Goal: Transaction & Acquisition: Book appointment/travel/reservation

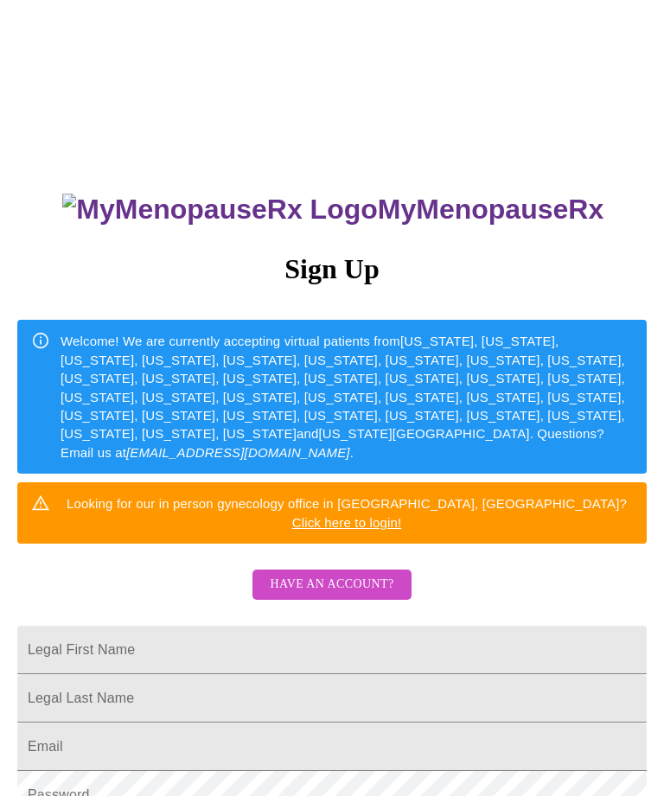
click at [345, 574] on span "Have an account?" at bounding box center [332, 585] width 124 height 22
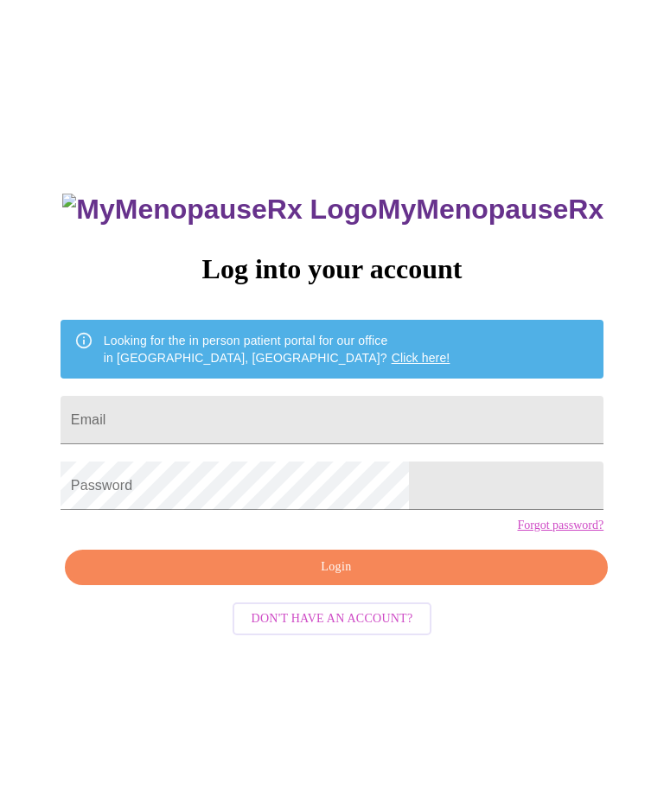
click at [311, 409] on input "Email" at bounding box center [332, 420] width 543 height 48
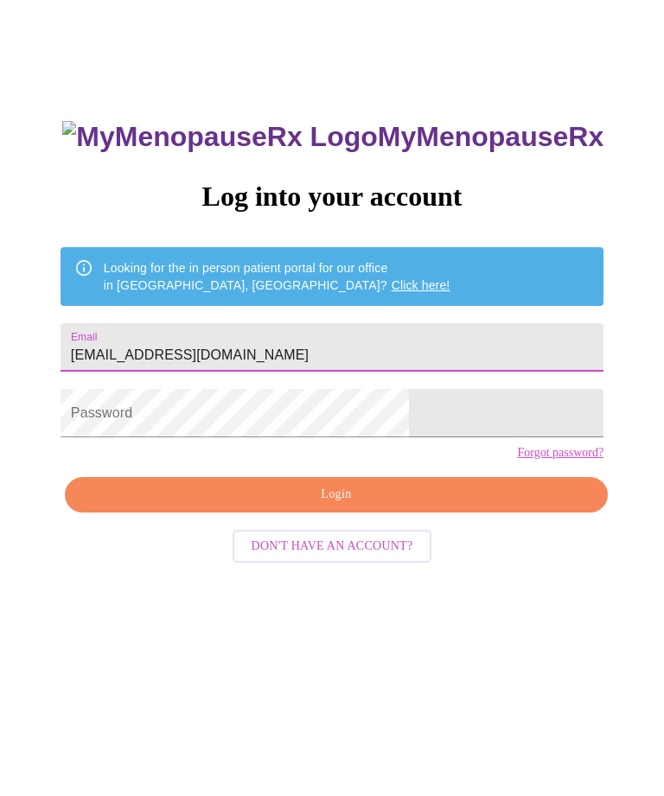
type input "[EMAIL_ADDRESS][DOMAIN_NAME]"
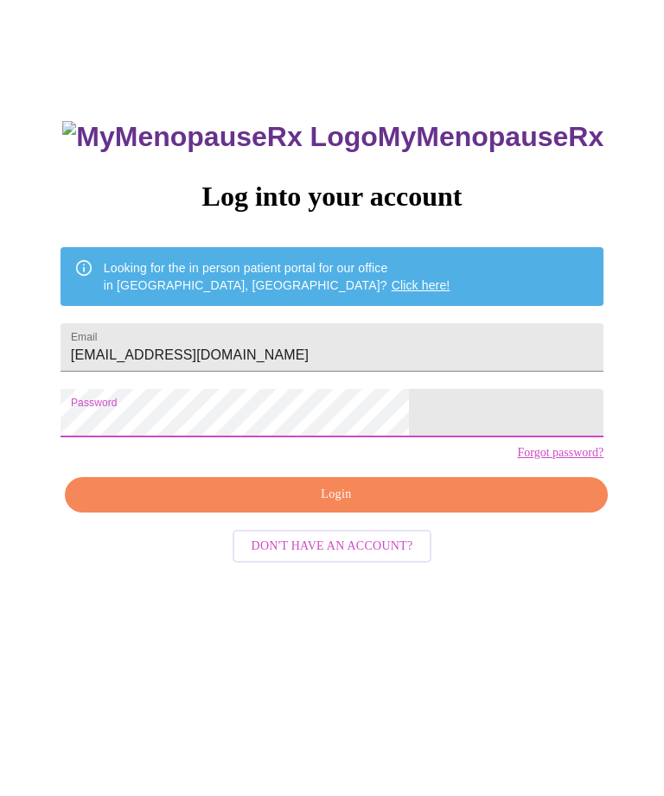
click at [371, 557] on span "Login" at bounding box center [336, 568] width 503 height 22
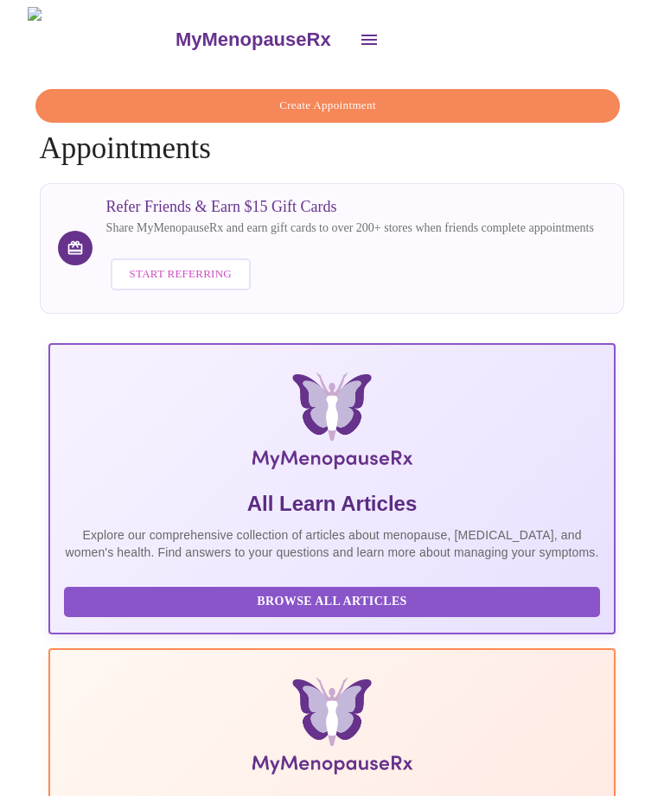
click at [443, 96] on span "Create Appointment" at bounding box center [328, 106] width 546 height 20
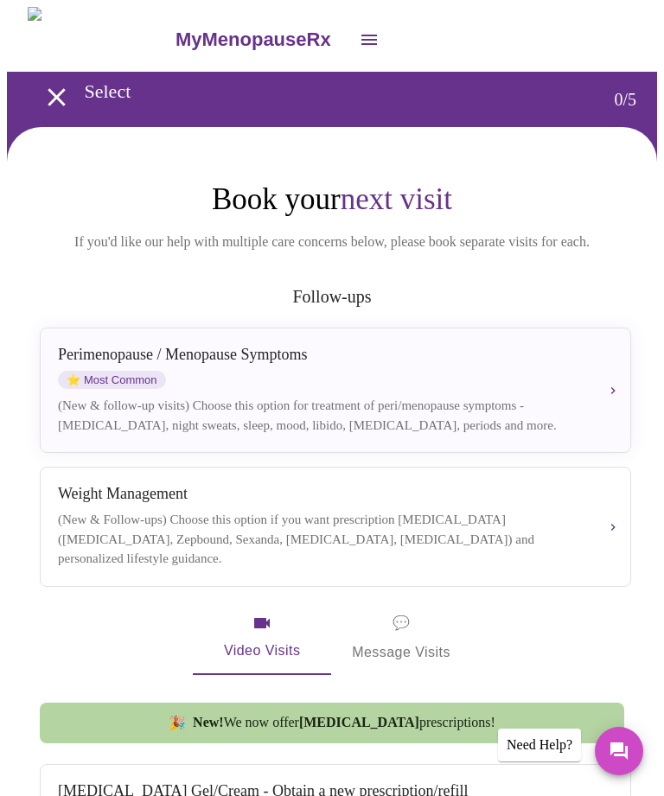
click at [575, 503] on div "Weight Management" at bounding box center [321, 494] width 527 height 18
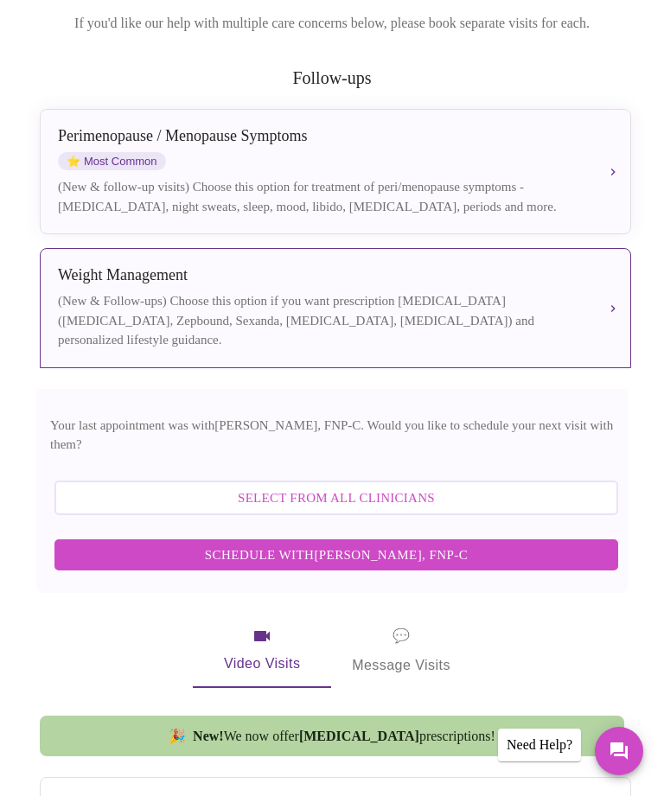
scroll to position [246, 0]
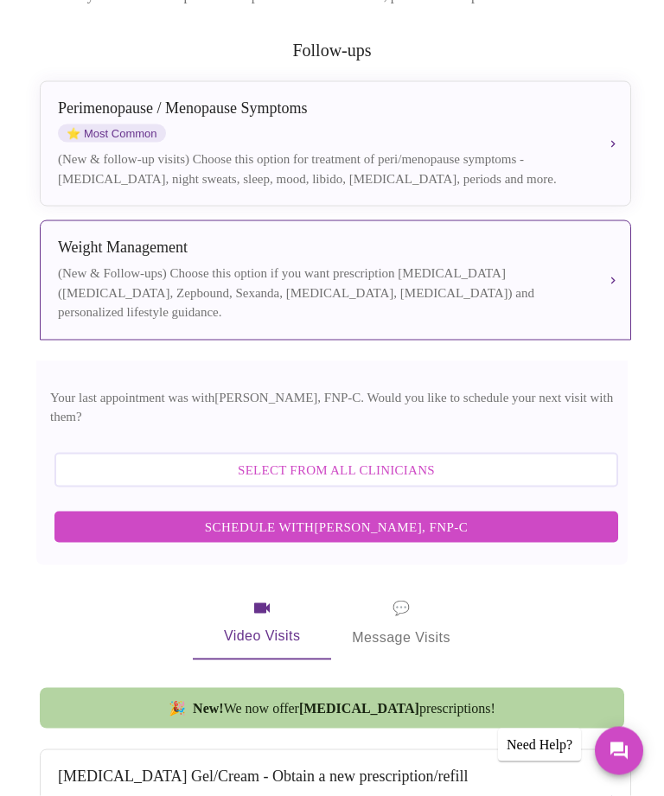
click at [592, 516] on span "Schedule with [PERSON_NAME], FNP-C" at bounding box center [336, 527] width 529 height 22
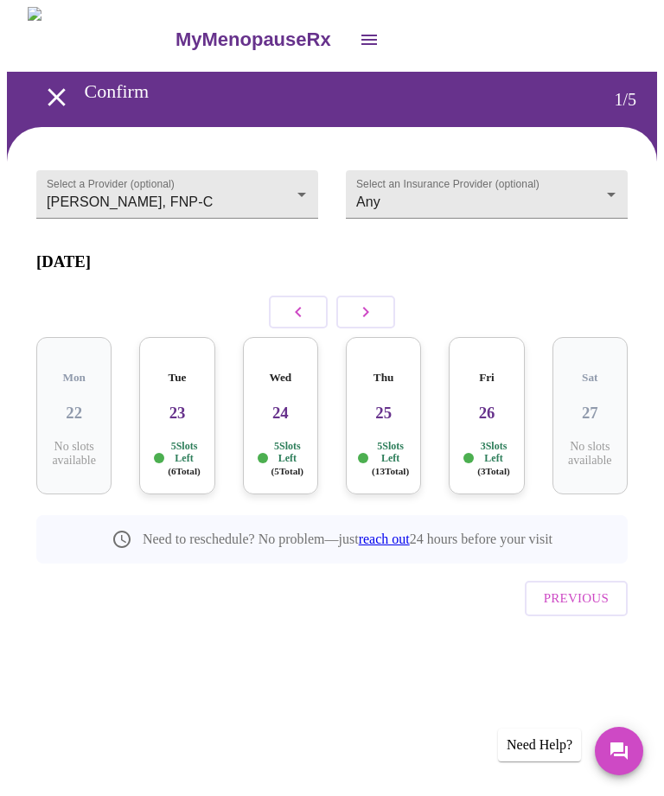
click at [373, 302] on icon "button" at bounding box center [365, 312] width 21 height 21
click at [373, 306] on icon "button" at bounding box center [365, 312] width 21 height 21
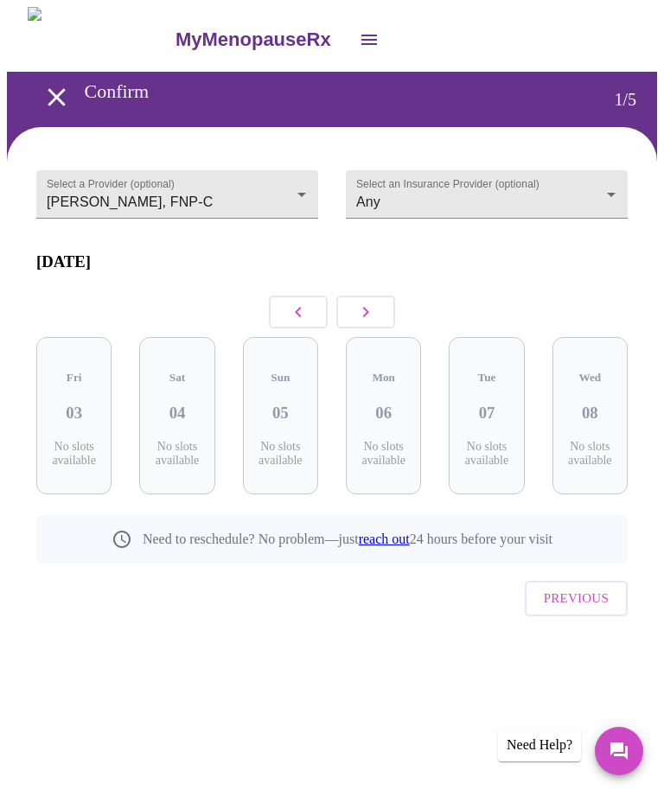
click at [365, 310] on icon "button" at bounding box center [366, 312] width 6 height 10
click at [353, 307] on button "button" at bounding box center [365, 312] width 59 height 33
click at [78, 404] on h3 "15" at bounding box center [74, 413] width 48 height 19
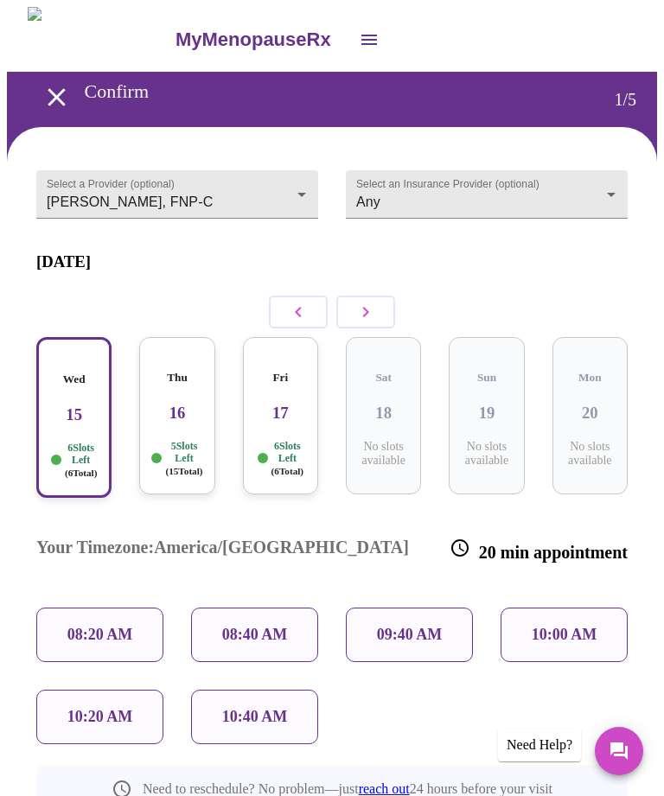
click at [252, 708] on p "10:40 AM" at bounding box center [255, 717] width 66 height 18
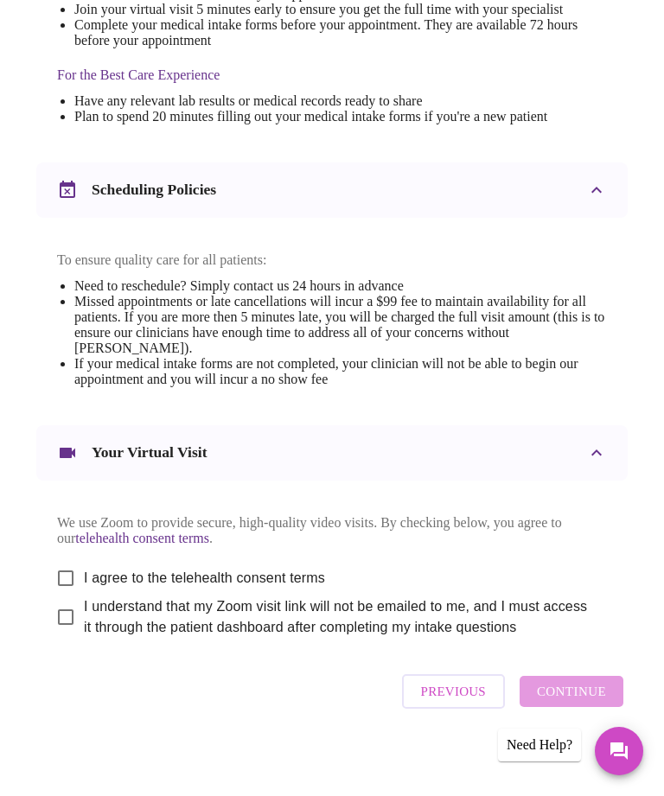
scroll to position [539, 0]
click at [67, 596] on input "I agree to the telehealth consent terms" at bounding box center [66, 577] width 36 height 36
checkbox input "true"
click at [67, 635] on input "I understand that my Zoom visit link will not be emailed to me, and I must acce…" at bounding box center [66, 616] width 36 height 36
checkbox input "true"
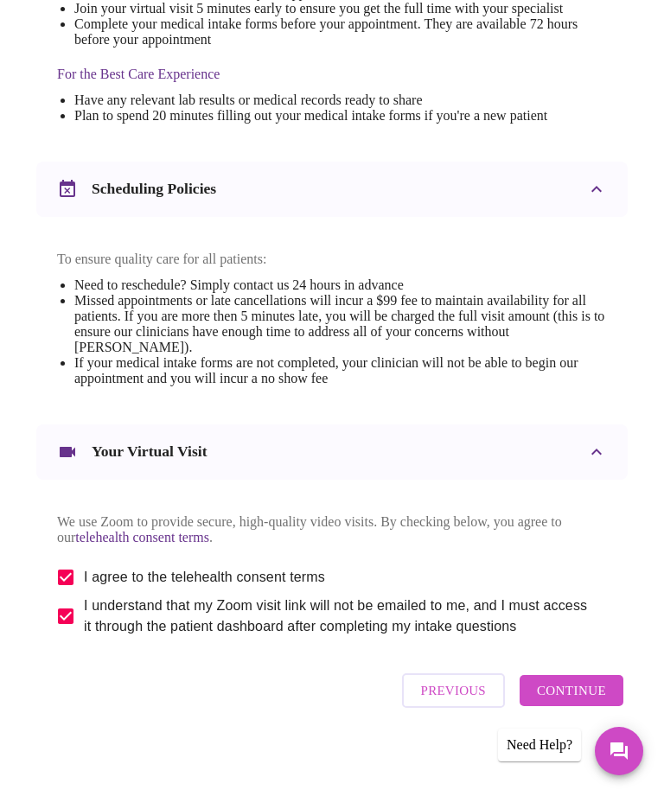
click at [578, 702] on span "Continue" at bounding box center [571, 691] width 69 height 22
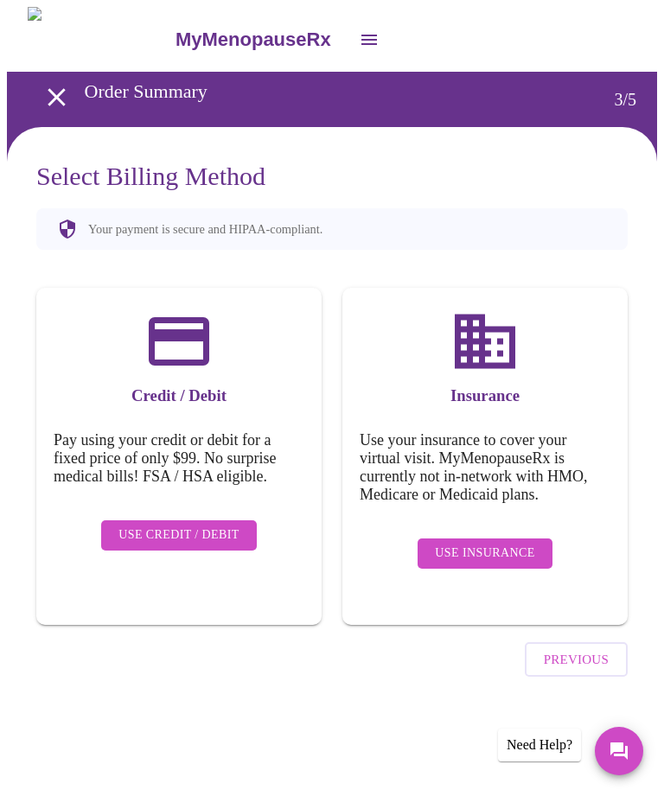
click at [513, 543] on span "Use Insurance" at bounding box center [484, 554] width 99 height 22
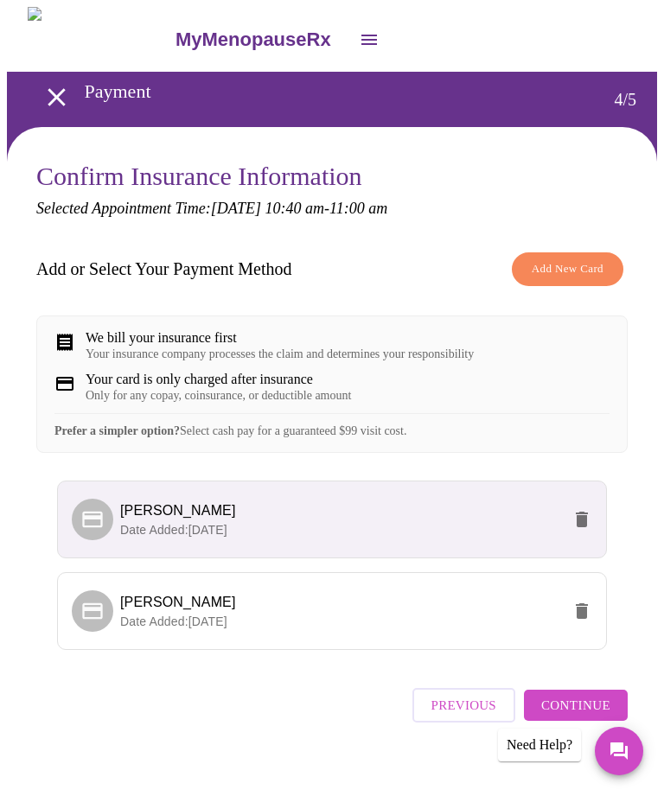
scroll to position [35, 0]
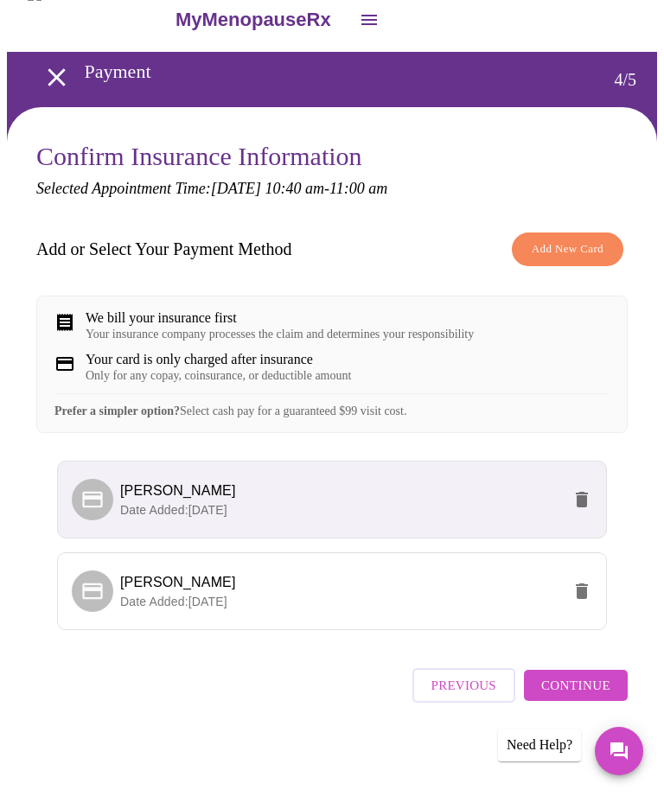
click at [600, 692] on span "Continue" at bounding box center [575, 685] width 69 height 22
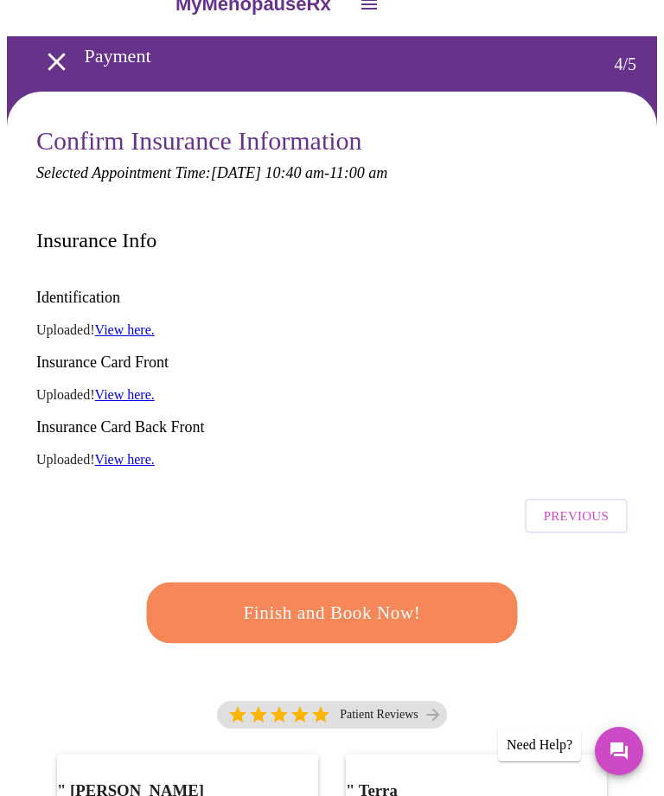
click at [391, 597] on span "Finish and Book Now!" at bounding box center [332, 613] width 320 height 32
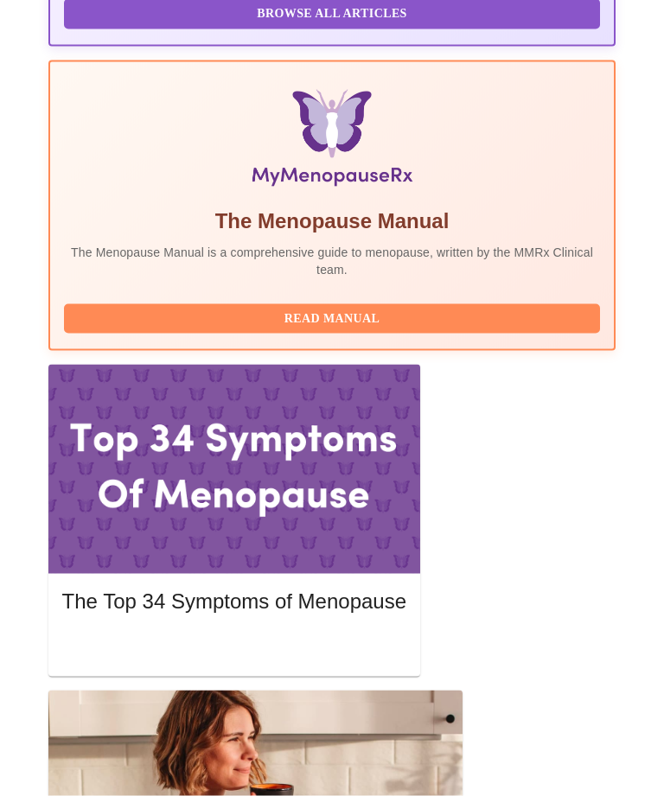
scroll to position [589, 0]
